Goal: Task Accomplishment & Management: Manage account settings

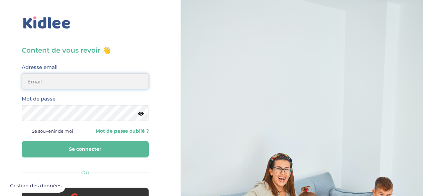
click at [98, 84] on input "email" at bounding box center [85, 81] width 127 height 16
type input "dounya.khelassi@gmail.com"
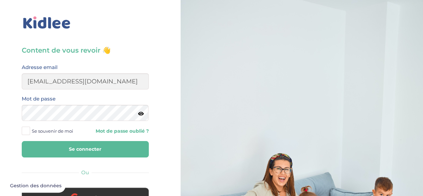
click at [103, 130] on link "Mot de passe oublié ?" at bounding box center [119, 131] width 59 height 6
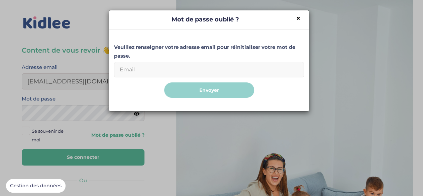
click at [156, 71] on input "Email" at bounding box center [209, 69] width 190 height 15
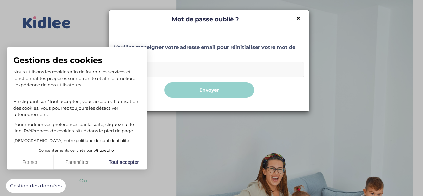
type input "dounya.khelassi@gmail.com"
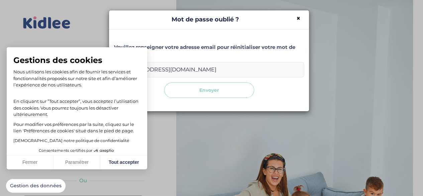
click at [181, 86] on button "Envoyer" at bounding box center [209, 90] width 90 height 16
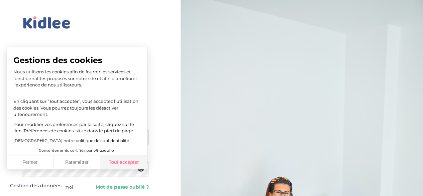
click at [118, 166] on button "Tout accepter" at bounding box center [123, 162] width 47 height 14
checkbox input "true"
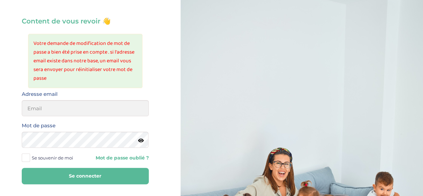
scroll to position [31, 0]
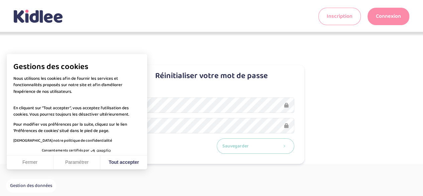
click at [236, 144] on button "Sauvegarder" at bounding box center [256, 146] width 78 height 16
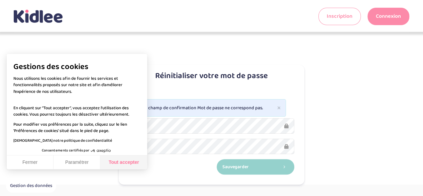
click at [121, 157] on button "Tout accepter" at bounding box center [123, 162] width 47 height 14
checkbox input "true"
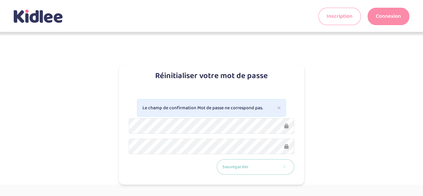
click at [260, 168] on button "Sauvegarder" at bounding box center [256, 167] width 78 height 16
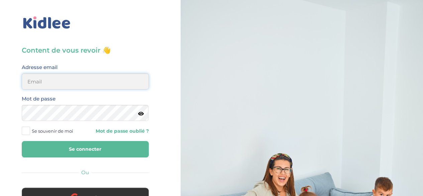
type input "dounya.khelassi@gmail.com"
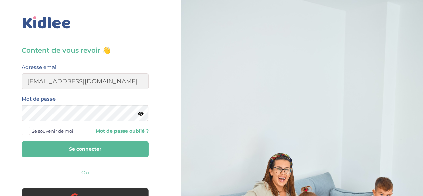
click at [141, 113] on icon at bounding box center [141, 113] width 6 height 5
click at [41, 144] on button "Se connecter" at bounding box center [85, 149] width 127 height 16
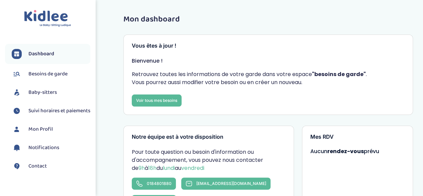
click at [56, 91] on span "Baby-sitters" at bounding box center [42, 92] width 28 height 8
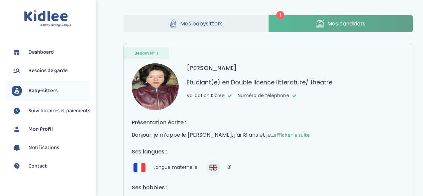
scroll to position [92, 0]
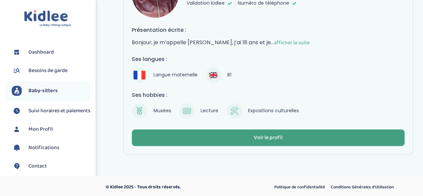
click at [213, 133] on button "Voir le profil" at bounding box center [268, 137] width 273 height 17
click at [221, 137] on button "Voir le profil" at bounding box center [268, 137] width 273 height 17
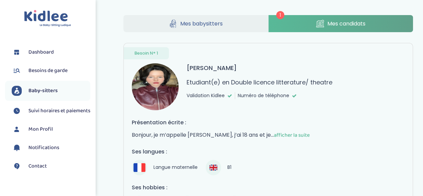
scroll to position [6, 0]
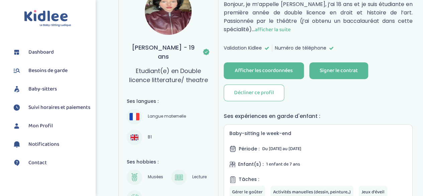
scroll to position [100, 0]
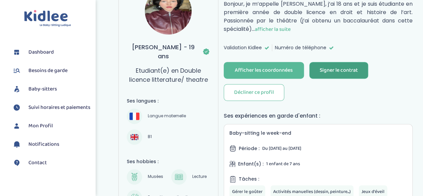
click at [322, 71] on div "Signer le contrat" at bounding box center [339, 71] width 38 height 8
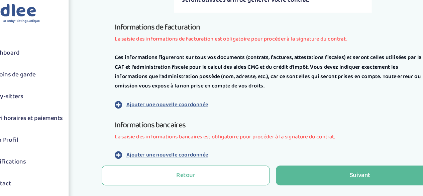
scroll to position [182, 0]
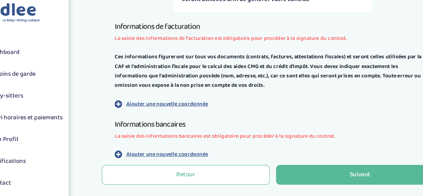
click at [202, 97] on p "Ajouter une nouvelle coordonnée" at bounding box center [178, 95] width 69 height 7
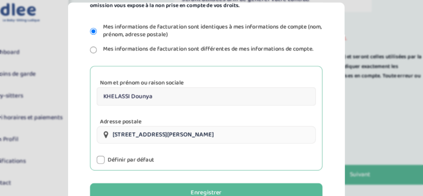
scroll to position [134, 0]
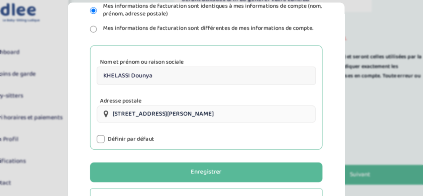
click at [125, 123] on div at bounding box center [122, 125] width 7 height 7
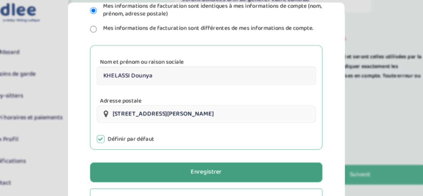
click at [155, 150] on button "Enregistrer" at bounding box center [211, 153] width 197 height 17
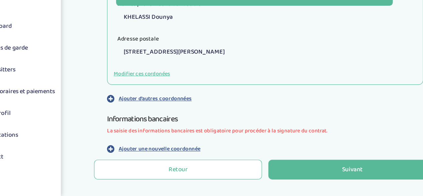
scroll to position [270, 0]
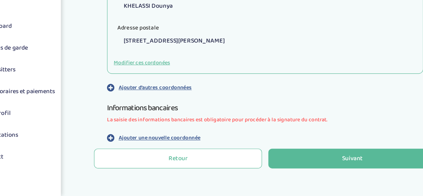
click at [161, 146] on p "Ajouter une nouvelle coordonnée" at bounding box center [178, 146] width 69 height 7
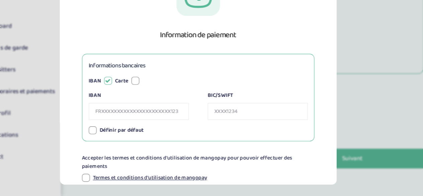
scroll to position [21, 0]
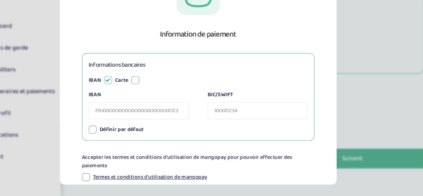
click at [170, 125] on input "IBAN" at bounding box center [161, 123] width 85 height 14
click at [157, 97] on div at bounding box center [158, 97] width 7 height 7
click at [149, 119] on input "Numéro de carte" at bounding box center [161, 123] width 85 height 14
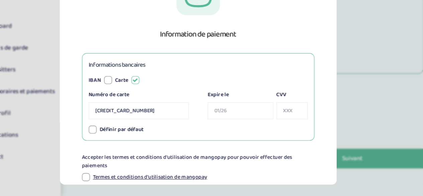
click at [231, 123] on input "Expire le" at bounding box center [248, 123] width 56 height 14
type input "4165981671322000"
click at [285, 123] on input "CVV" at bounding box center [291, 123] width 26 height 14
type input "10/29"
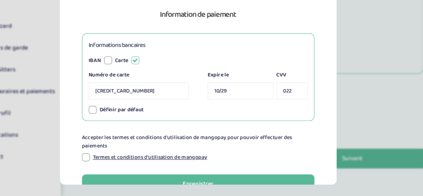
type input "022"
click at [122, 123] on div at bounding box center [122, 122] width 7 height 7
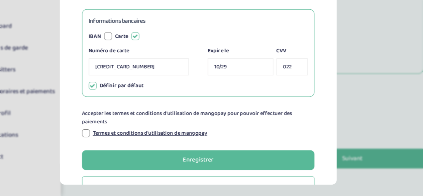
scroll to position [60, 0]
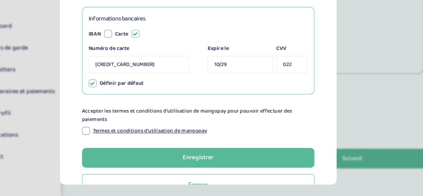
click at [115, 140] on div at bounding box center [116, 140] width 7 height 7
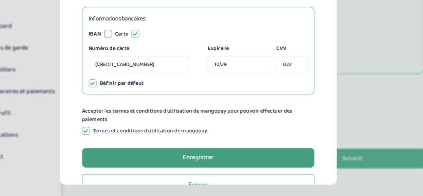
click at [151, 162] on button "Enregistrer" at bounding box center [211, 163] width 197 height 17
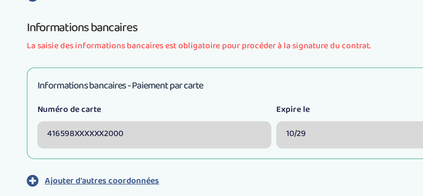
scroll to position [344, 0]
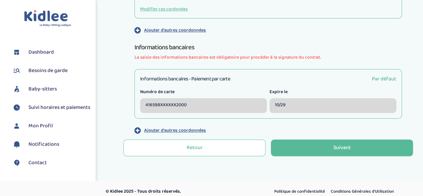
click at [296, 106] on div "10/29" at bounding box center [333, 105] width 127 height 15
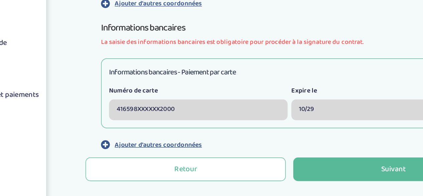
scroll to position [331, 0]
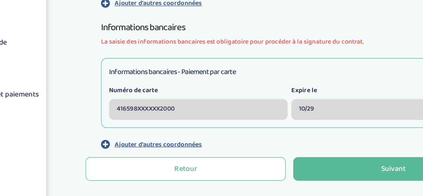
click at [173, 141] on p "Ajouter d'autres coordonnées" at bounding box center [175, 143] width 62 height 7
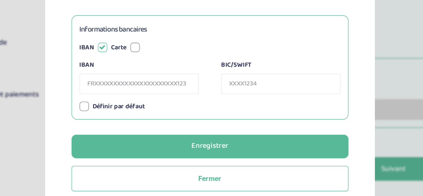
scroll to position [0, 0]
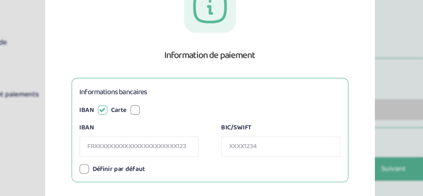
click at [335, 113] on section "Information de paiement Informations bancaires IBAN Carte IBAN BIC/SWIFT Numéro…" at bounding box center [211, 98] width 423 height 196
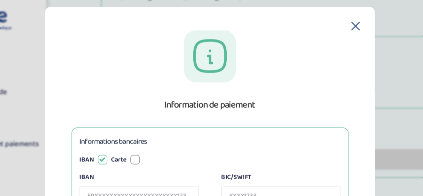
scroll to position [331, 0]
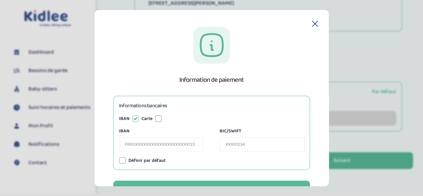
click at [313, 26] on div "Information de paiement Informations bancaires IBAN Carte IBAN BIC/SWIFT Numéro…" at bounding box center [211, 123] width 213 height 194
click at [312, 22] on icon at bounding box center [314, 23] width 5 height 5
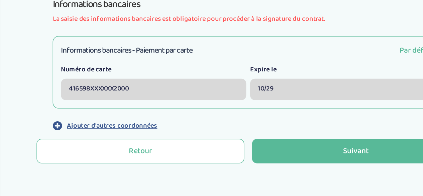
scroll to position [350, 0]
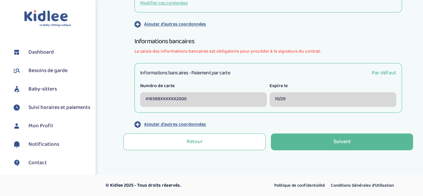
click at [375, 72] on span "Par défaut" at bounding box center [384, 73] width 24 height 8
click at [331, 98] on div "10/29" at bounding box center [333, 99] width 127 height 15
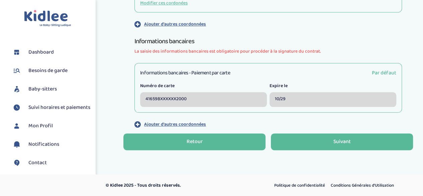
click at [188, 141] on div "Retour" at bounding box center [195, 142] width 16 height 8
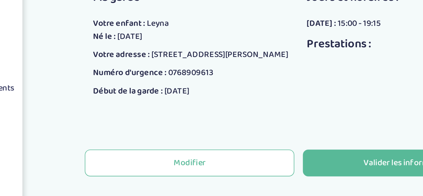
scroll to position [148, 0]
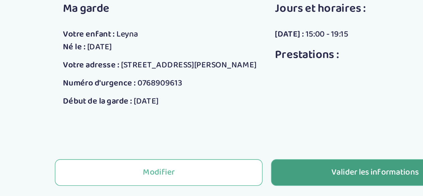
click at [281, 156] on button "Valider les informations" at bounding box center [336, 154] width 131 height 17
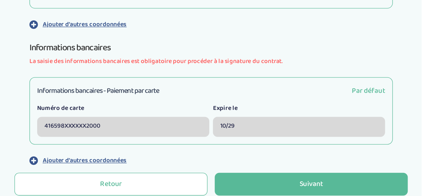
scroll to position [294, 0]
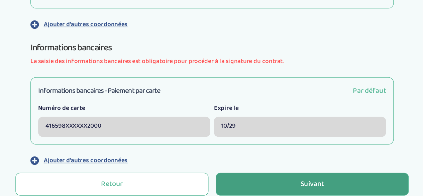
click at [320, 172] on button "Suivant" at bounding box center [342, 175] width 142 height 17
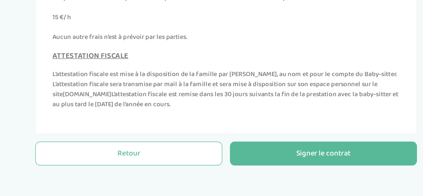
scroll to position [242, 0]
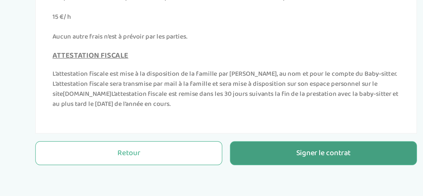
click at [306, 163] on button "Signer le contrat" at bounding box center [336, 165] width 131 height 17
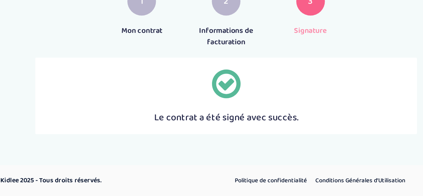
scroll to position [56, 0]
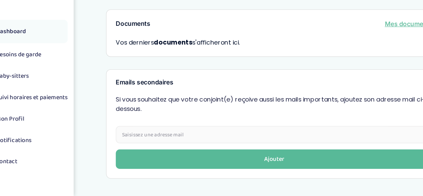
scroll to position [238, 0]
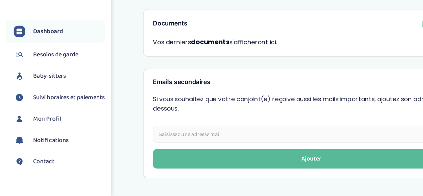
click at [58, 115] on span "Suivi horaires et paiements" at bounding box center [59, 111] width 62 height 8
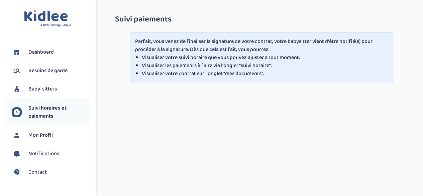
click at [47, 89] on span "Baby-sitters" at bounding box center [42, 89] width 28 height 8
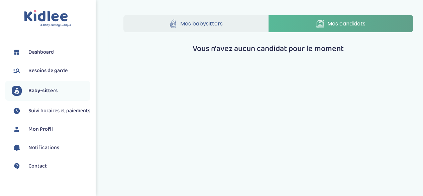
click at [61, 67] on span "Besoins de garde" at bounding box center [47, 71] width 39 height 8
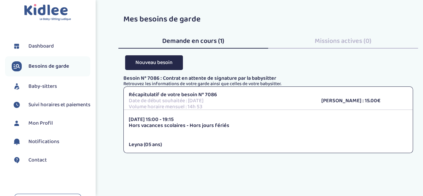
scroll to position [3, 0]
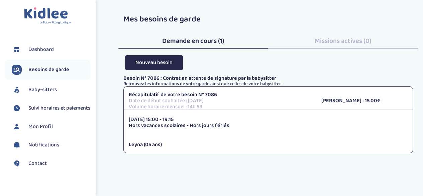
click at [54, 52] on link "Dashboard" at bounding box center [51, 49] width 79 height 10
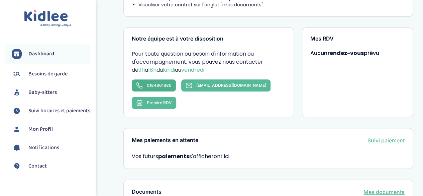
scroll to position [248, 0]
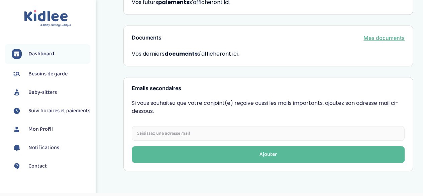
click at [152, 126] on input "email" at bounding box center [268, 133] width 273 height 15
type input "N"
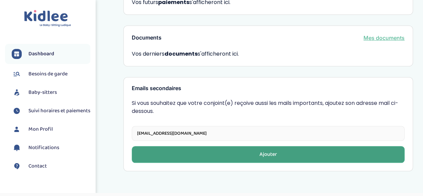
type input "[EMAIL_ADDRESS][DOMAIN_NAME]"
click at [179, 146] on button "Ajouter" at bounding box center [268, 154] width 273 height 17
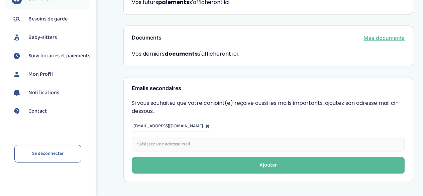
scroll to position [258, 0]
